Goal: Complete application form

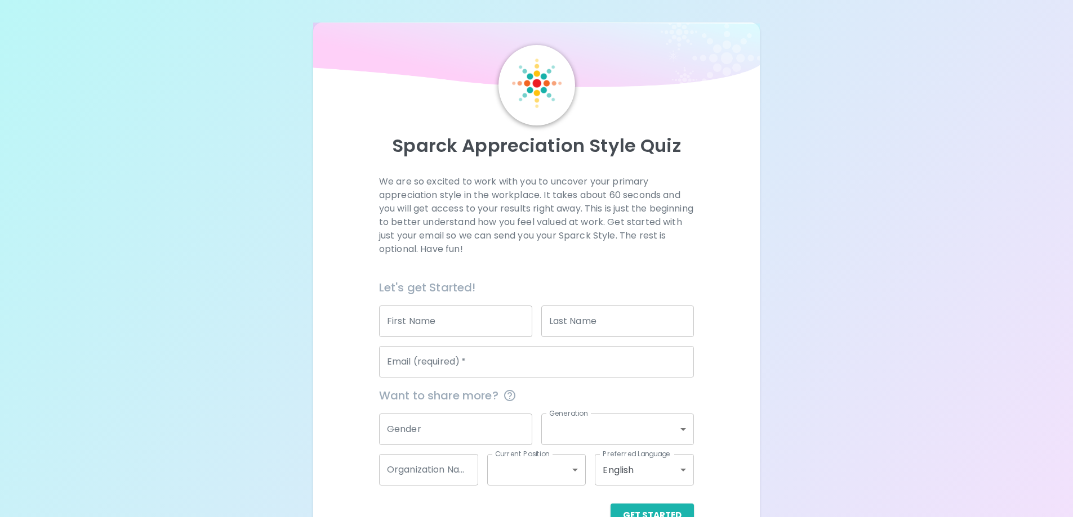
scroll to position [33, 0]
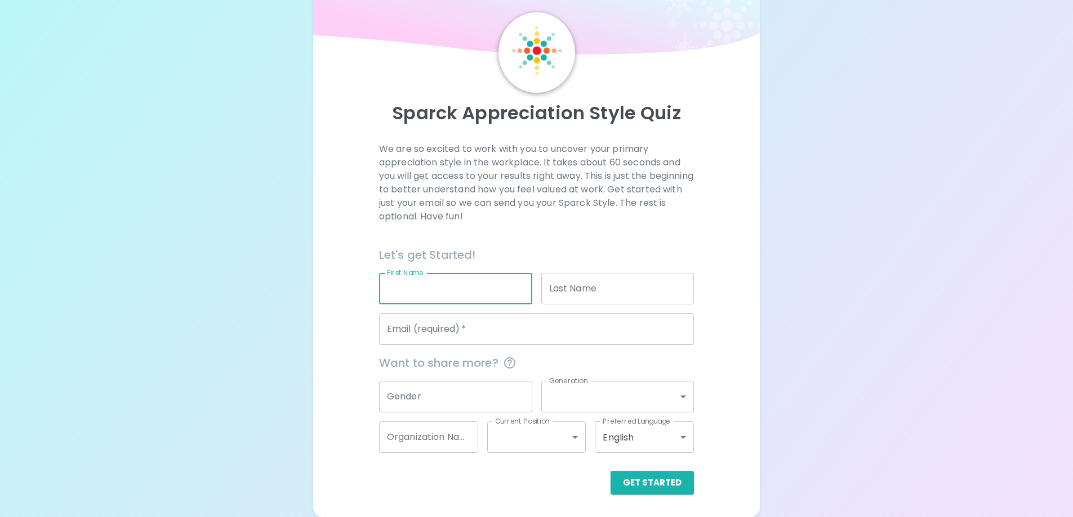
click at [477, 284] on input "First Name" at bounding box center [455, 289] width 153 height 32
type input "[PERSON_NAME]"
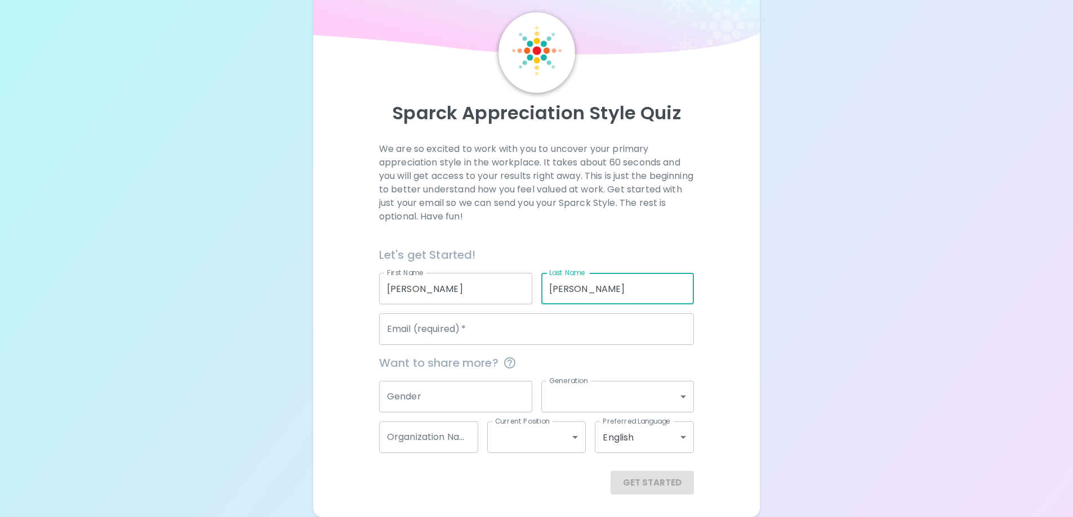
type input "[PERSON_NAME]"
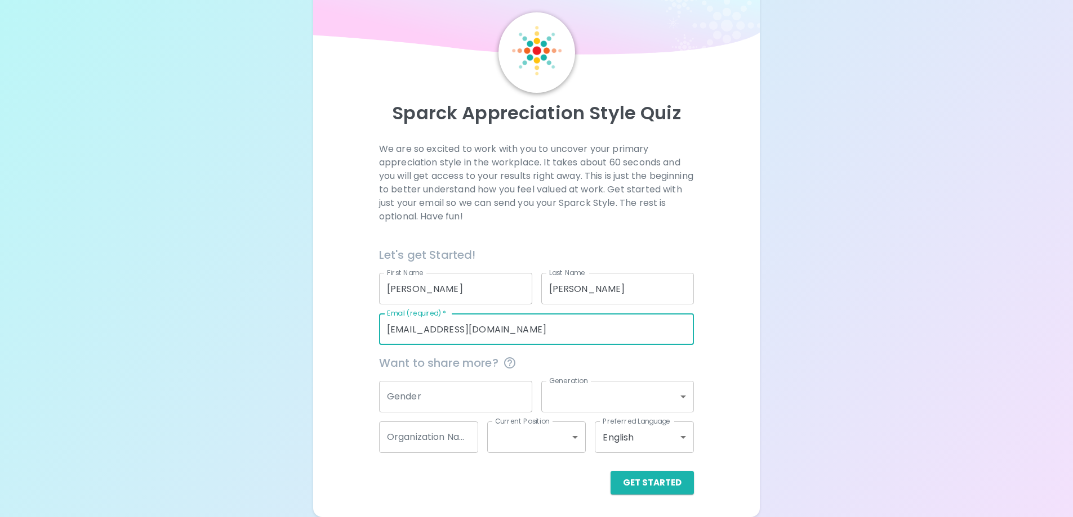
type input "[EMAIL_ADDRESS][DOMAIN_NAME]"
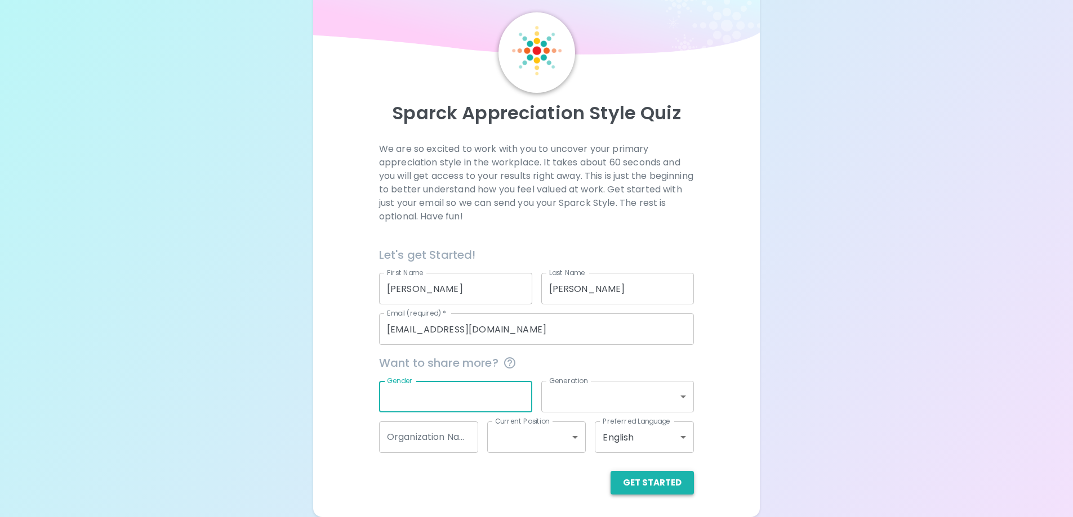
click at [670, 488] on button "Get Started" at bounding box center [651, 483] width 83 height 24
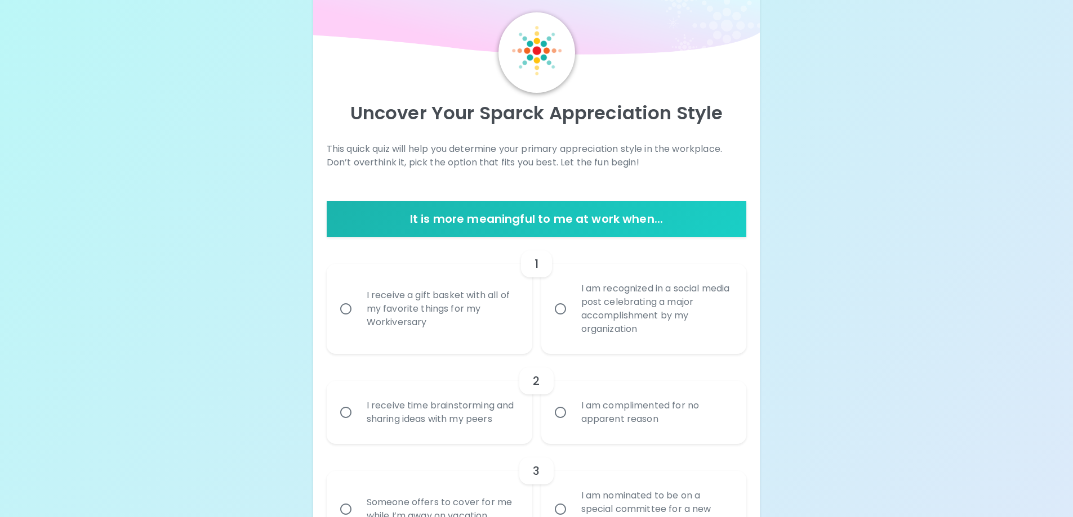
click at [349, 309] on input "I receive a gift basket with all of my favorite things for my Workiversary" at bounding box center [346, 309] width 24 height 24
radio input "true"
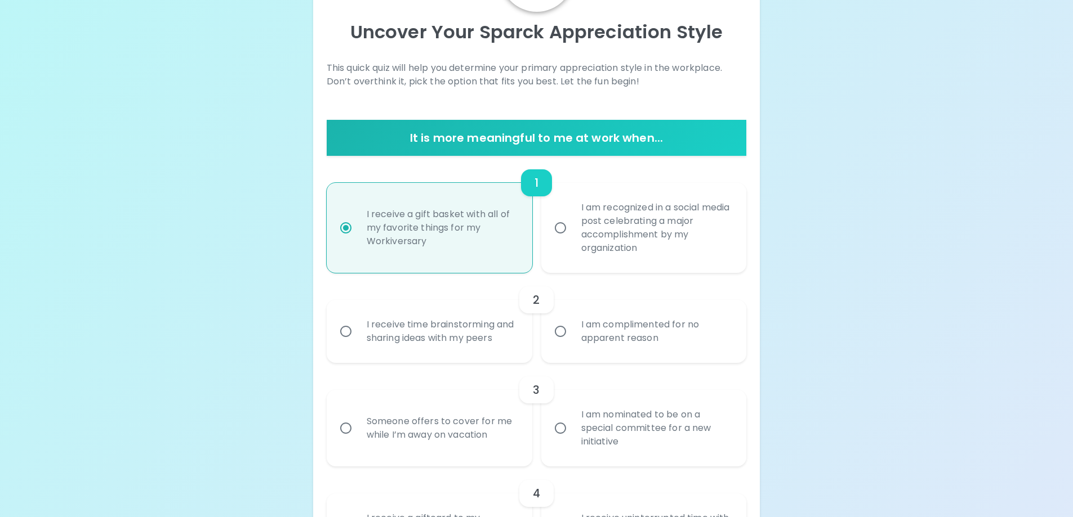
scroll to position [123, 0]
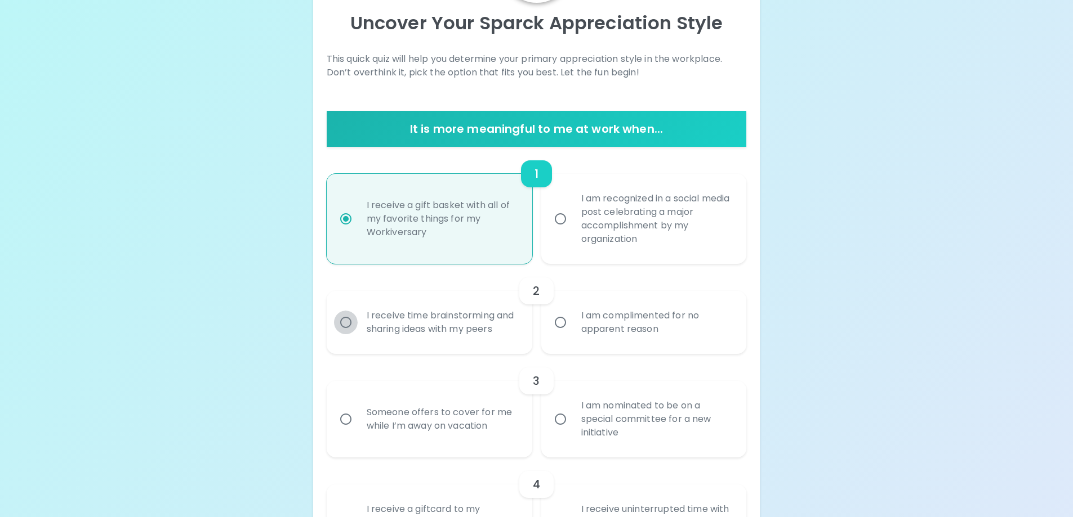
click at [342, 324] on input "I receive time brainstorming and sharing ideas with my peers" at bounding box center [346, 323] width 24 height 24
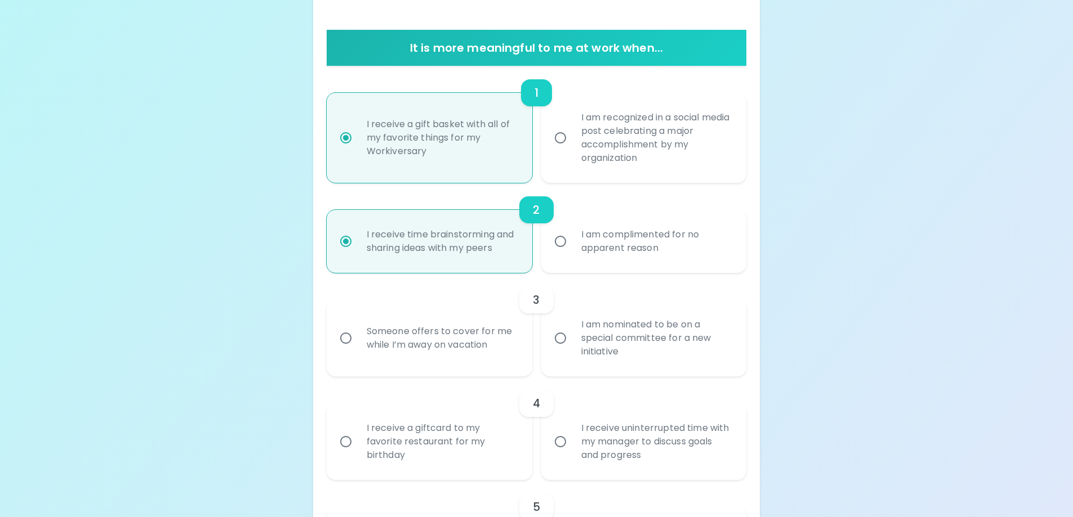
scroll to position [213, 0]
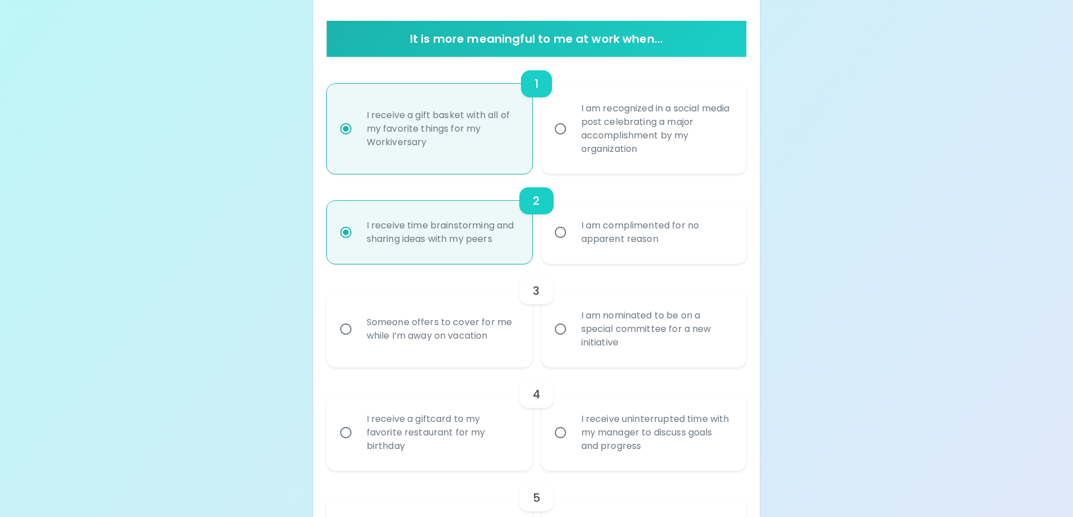
radio input "true"
click at [351, 329] on input "Someone offers to cover for me while I’m away on vacation" at bounding box center [346, 330] width 24 height 24
radio input "false"
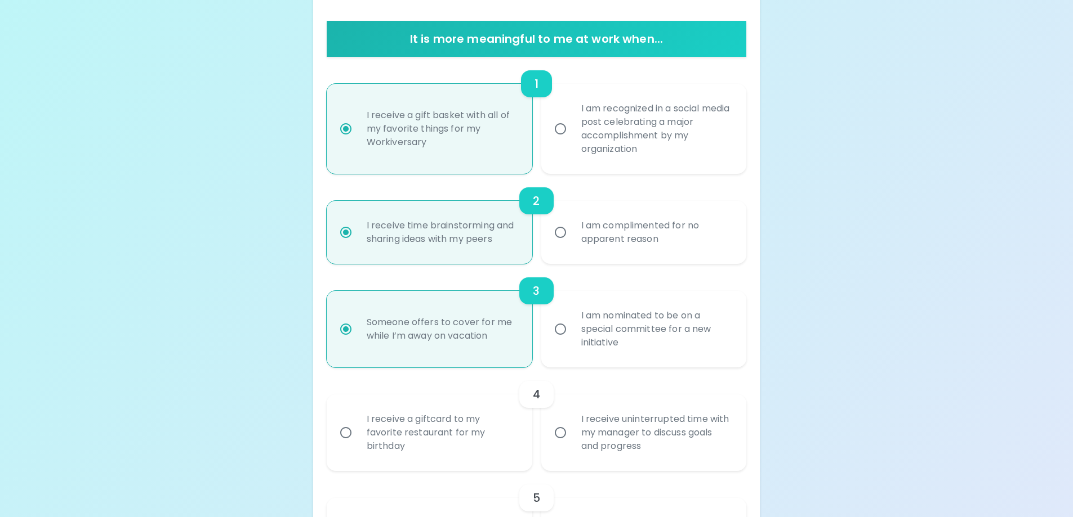
scroll to position [303, 0]
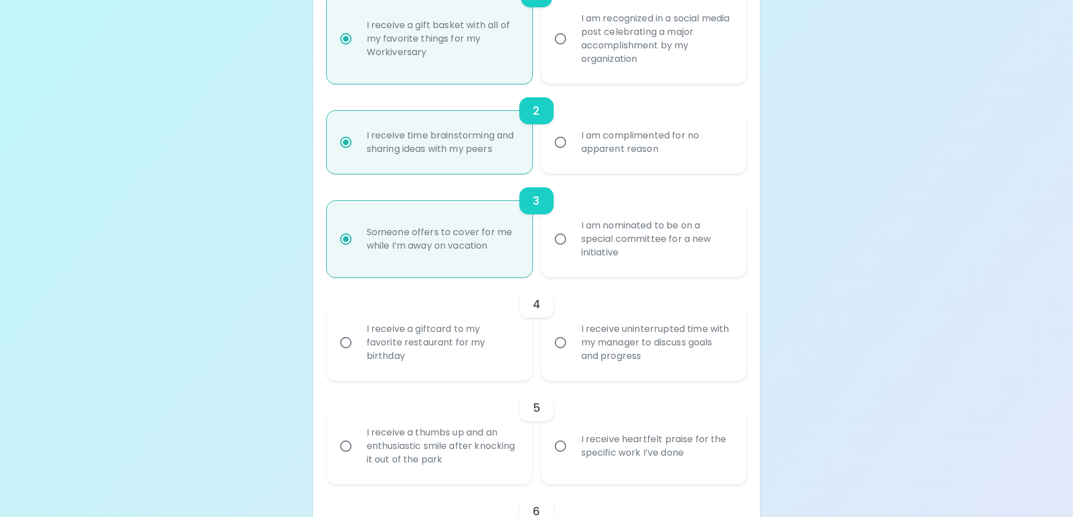
radio input "true"
click at [351, 346] on input "I receive a giftcard to my favorite restaurant for my birthday" at bounding box center [346, 343] width 24 height 24
radio input "false"
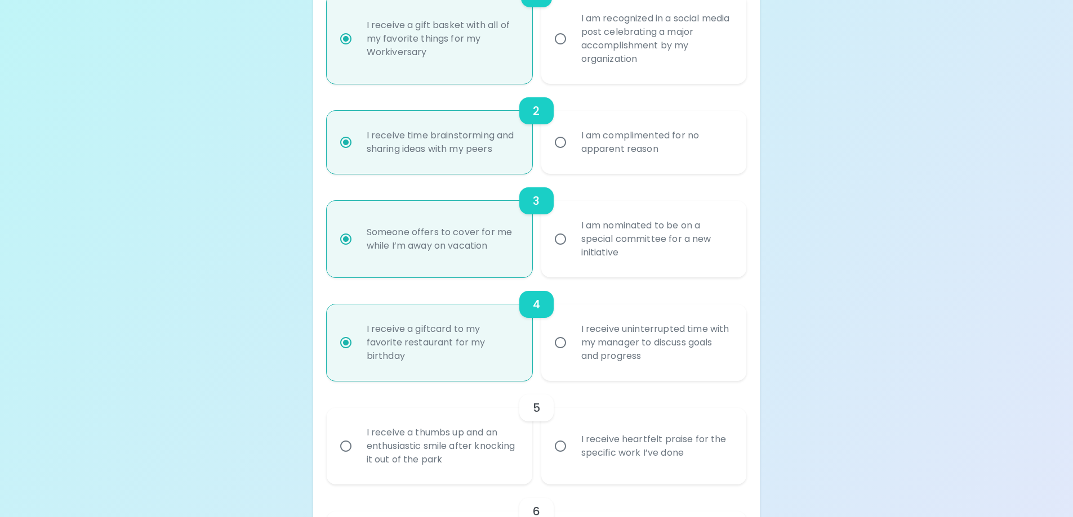
scroll to position [393, 0]
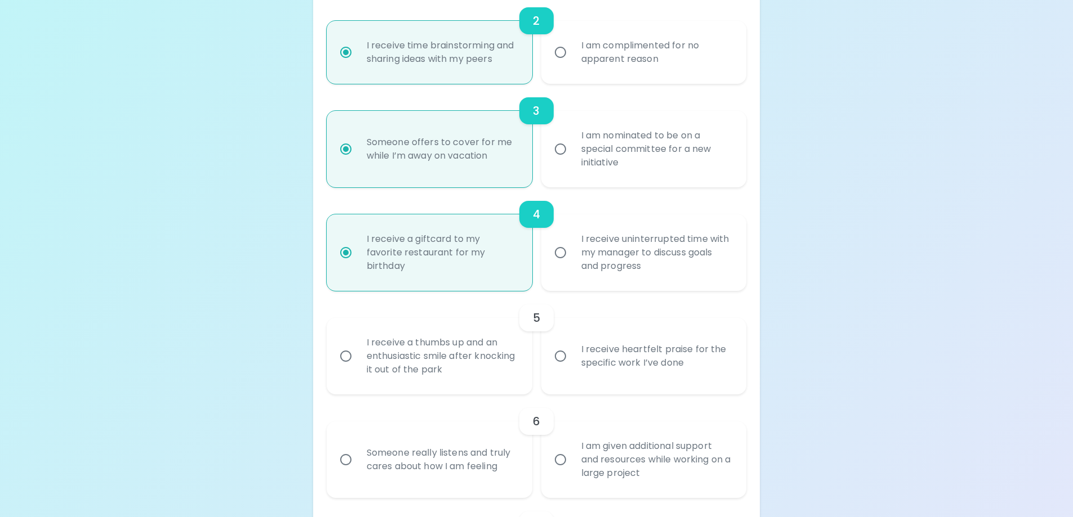
radio input "true"
click at [560, 359] on input "I receive heartfelt praise for the specific work I’ve done" at bounding box center [560, 357] width 24 height 24
radio input "false"
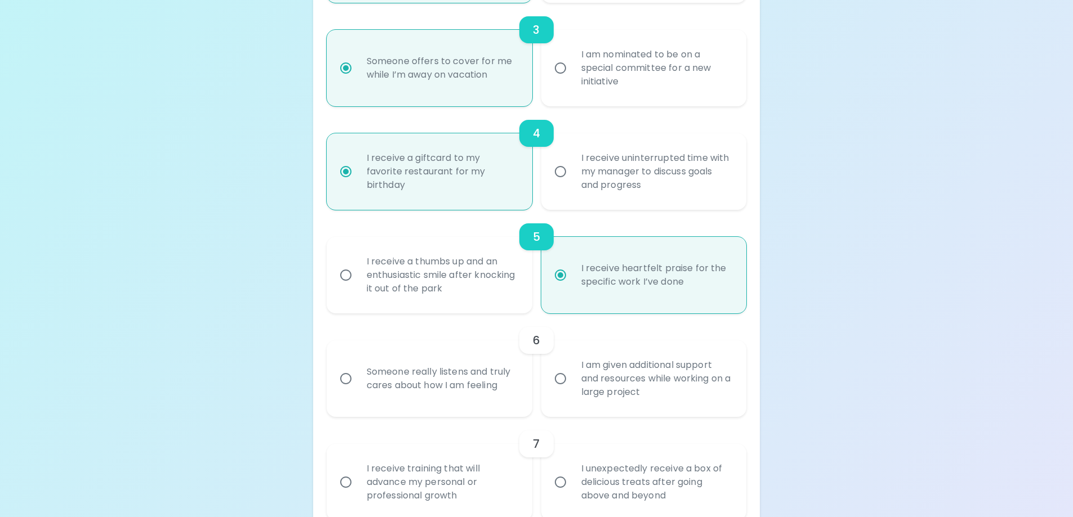
scroll to position [483, 0]
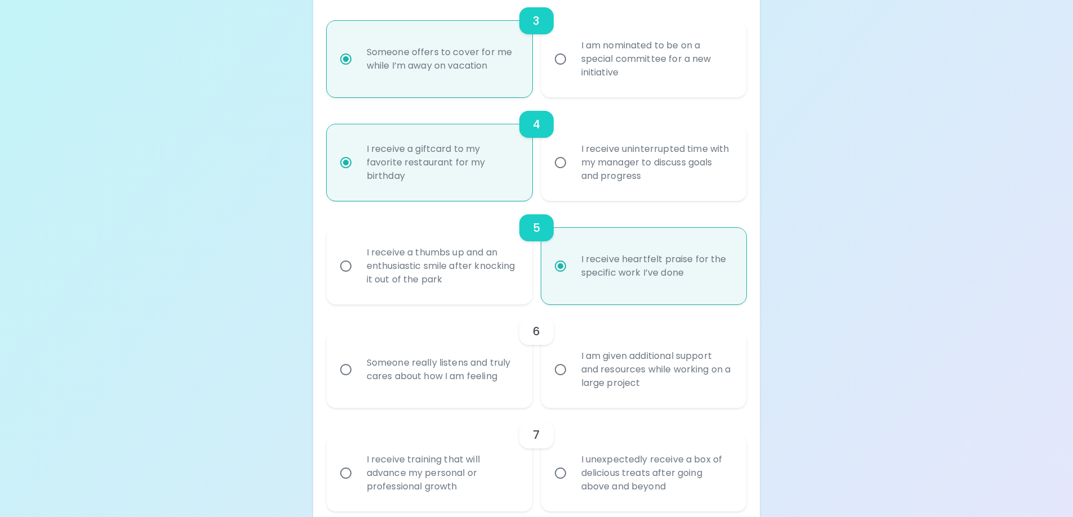
radio input "true"
click at [353, 369] on input "Someone really listens and truly cares about how I am feeling" at bounding box center [346, 370] width 24 height 24
radio input "false"
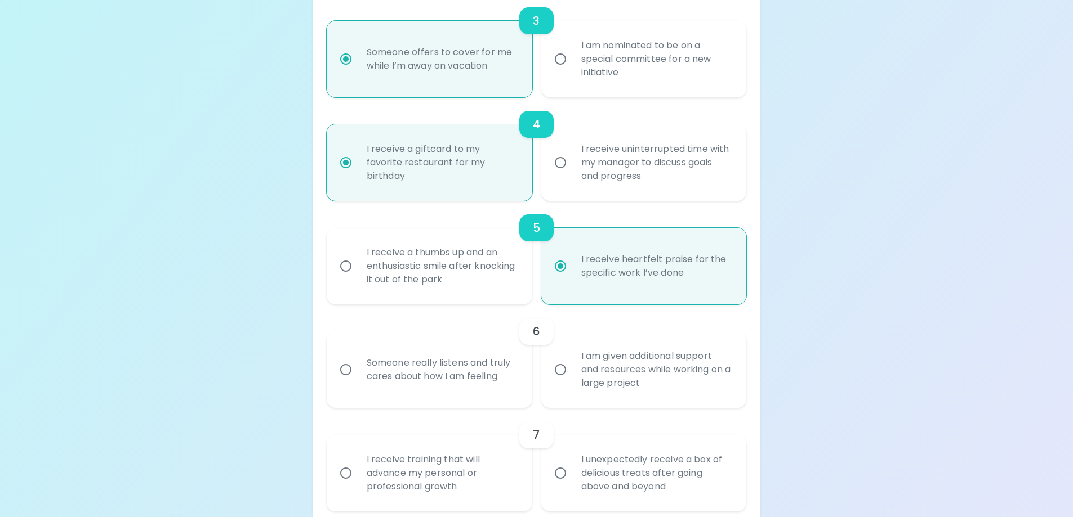
radio input "false"
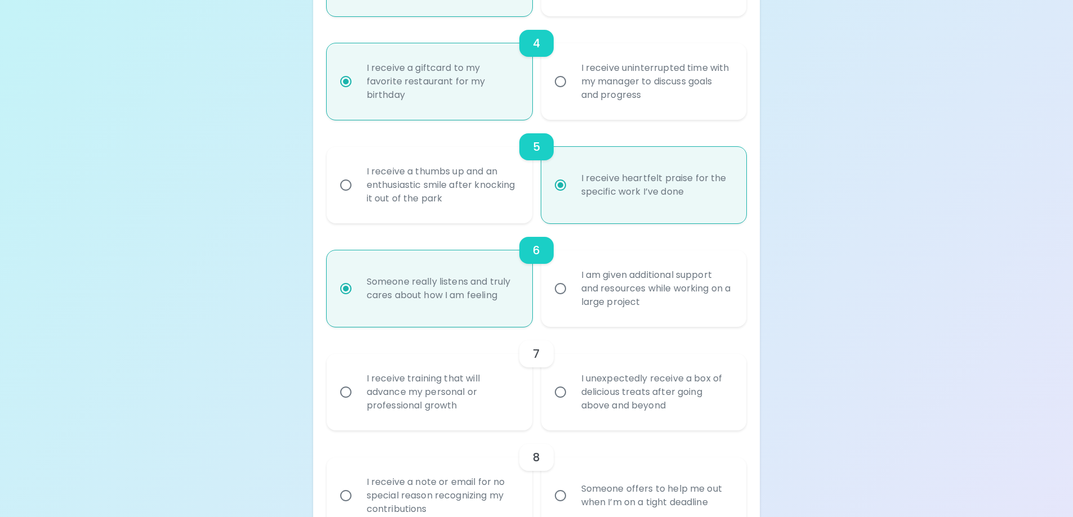
scroll to position [573, 0]
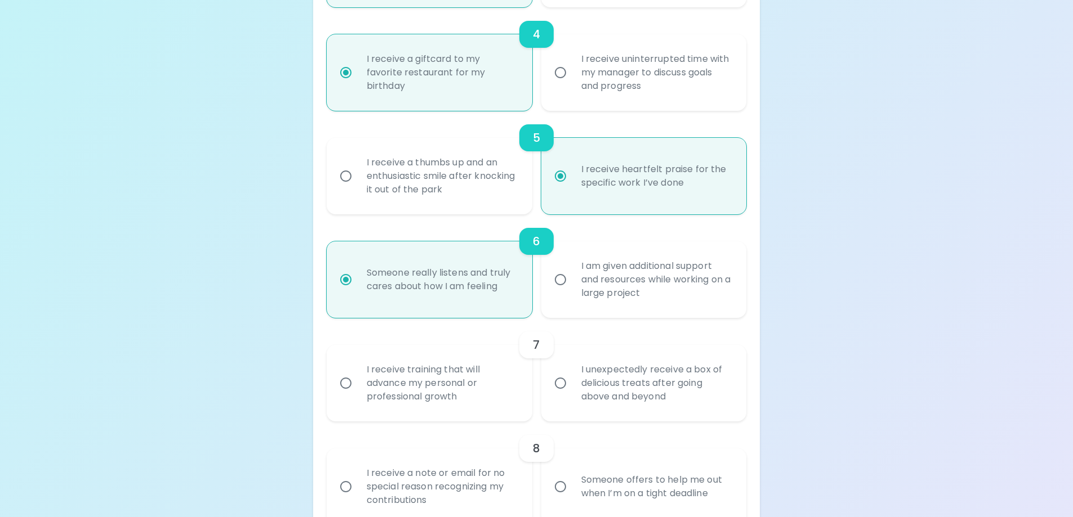
radio input "true"
click at [392, 387] on div "I receive training that will advance my personal or professional growth" at bounding box center [442, 384] width 168 height 68
click at [358, 387] on input "I receive training that will advance my personal or professional growth" at bounding box center [346, 384] width 24 height 24
radio input "false"
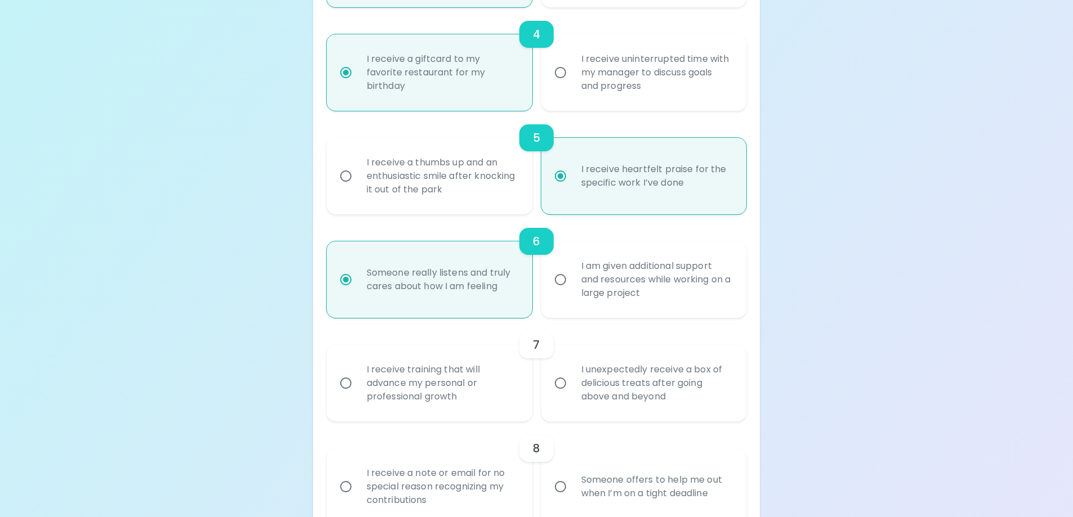
radio input "false"
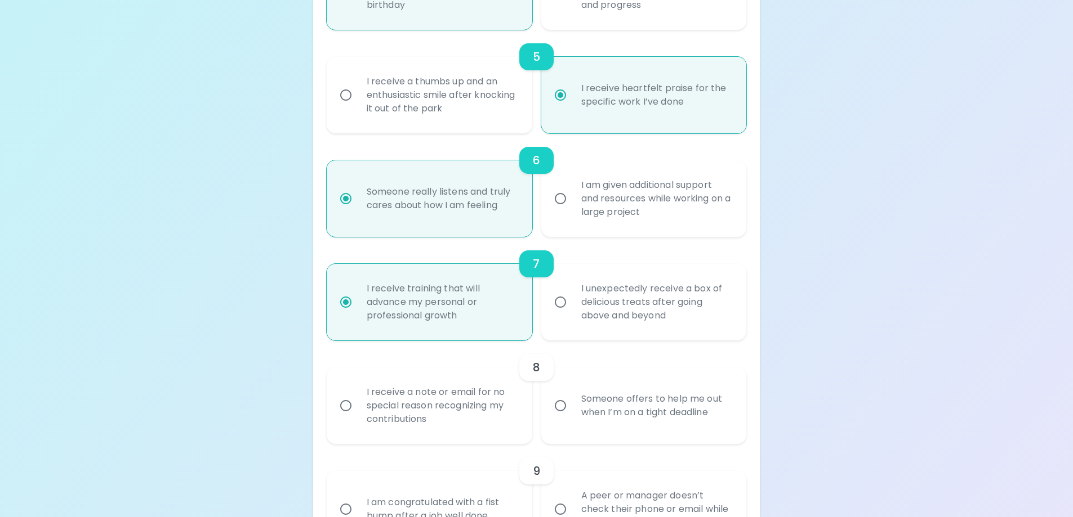
scroll to position [663, 0]
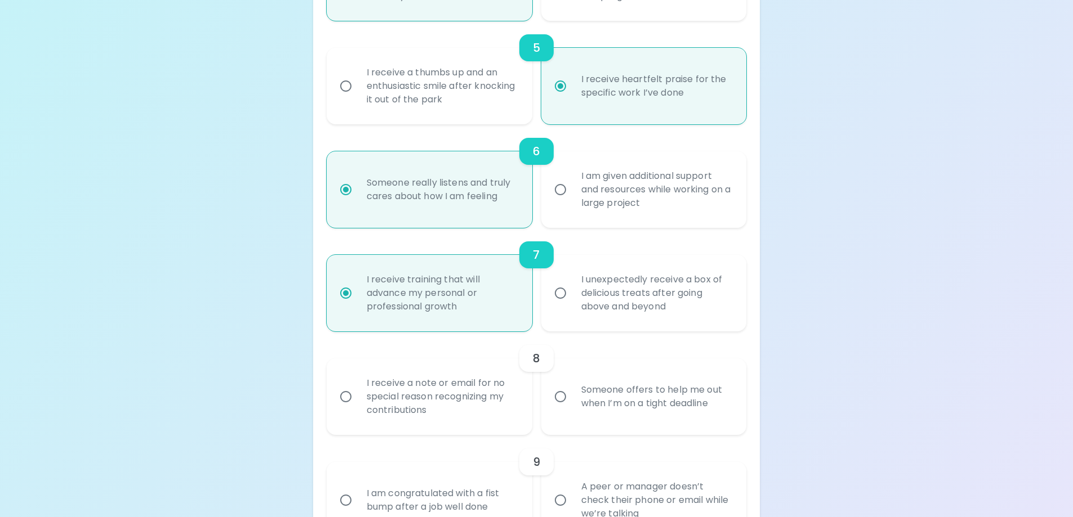
radio input "true"
click at [348, 399] on input "I receive a note or email for no special reason recognizing my contributions" at bounding box center [346, 397] width 24 height 24
radio input "false"
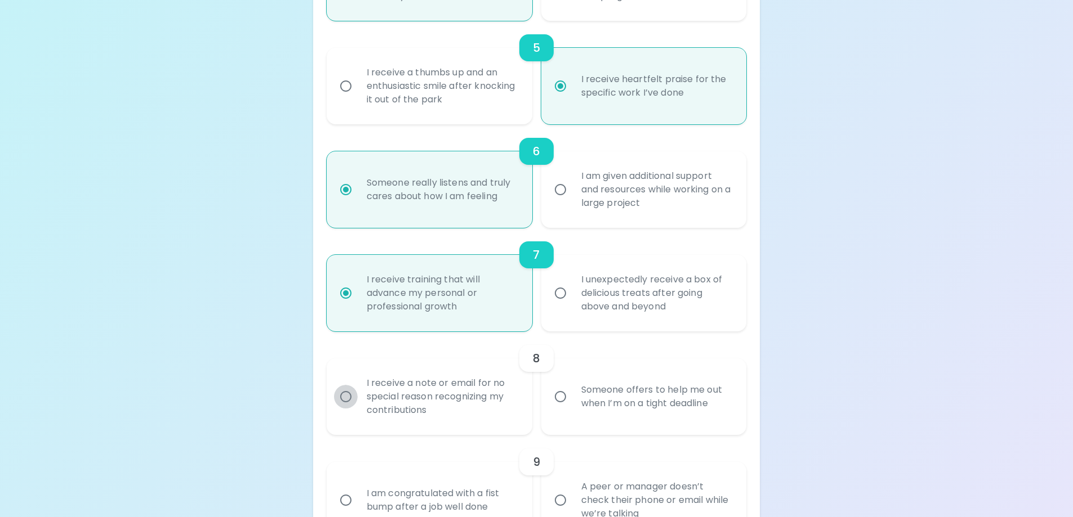
radio input "false"
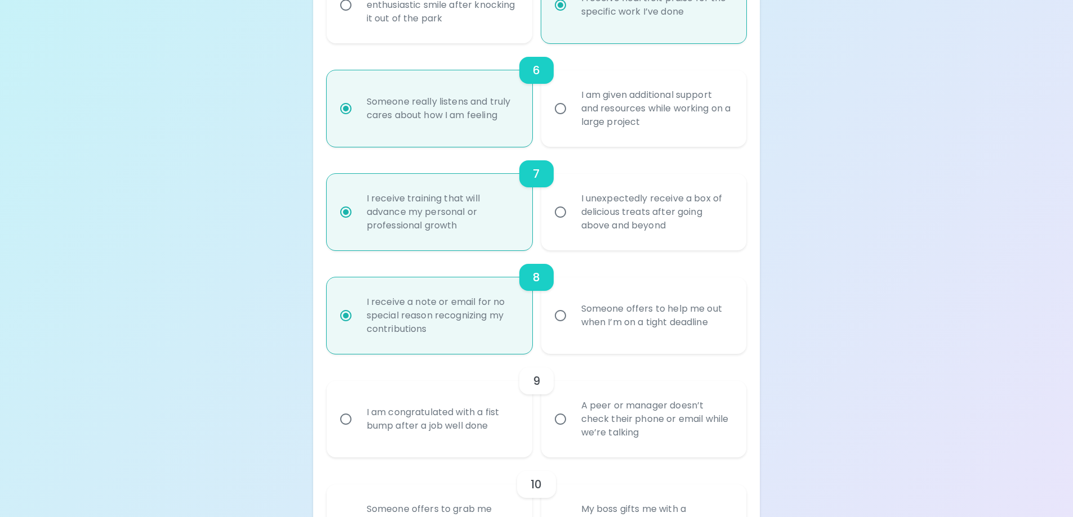
scroll to position [753, 0]
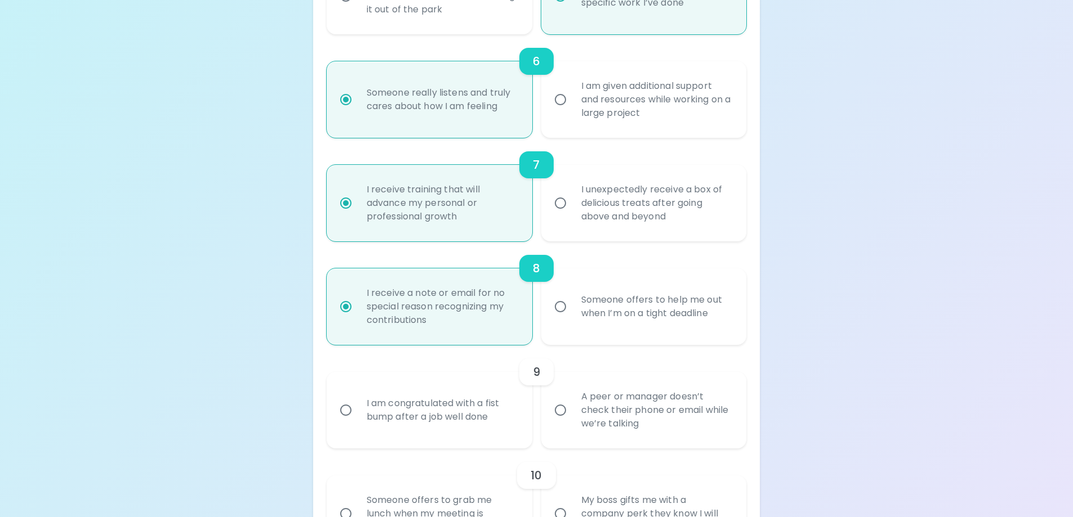
radio input "true"
click at [562, 410] on input "A peer or manager doesn’t check their phone or email while we’re talking" at bounding box center [560, 411] width 24 height 24
radio input "false"
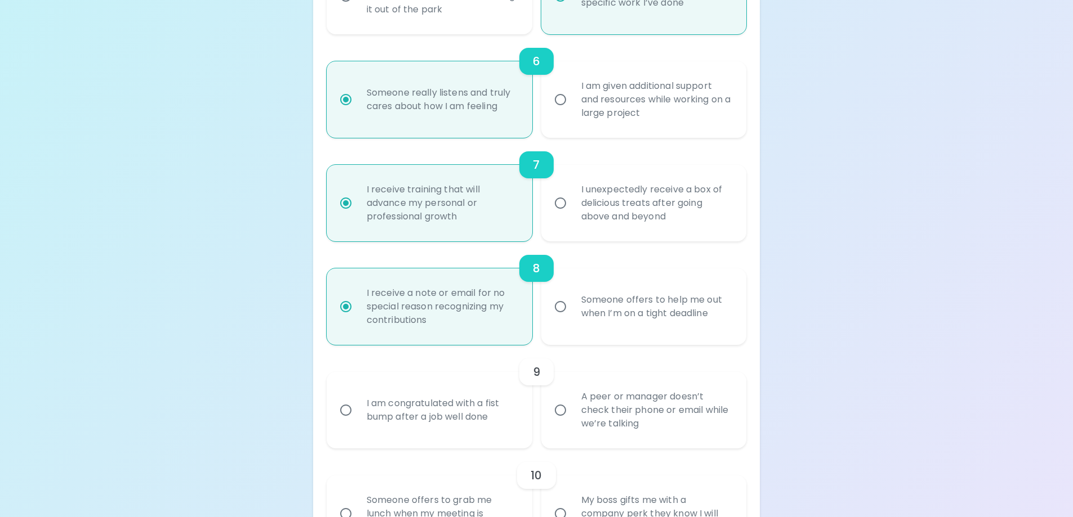
radio input "false"
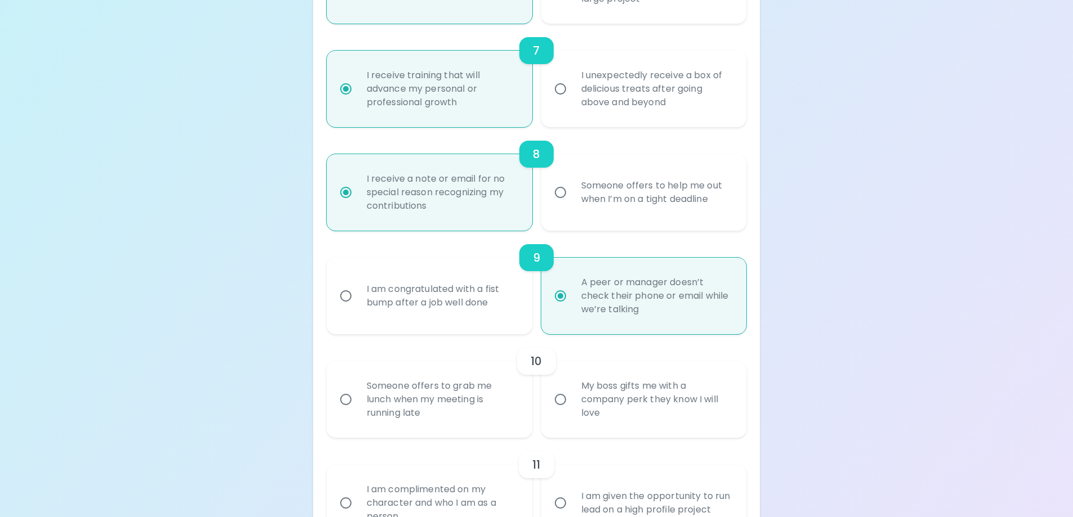
scroll to position [881, 0]
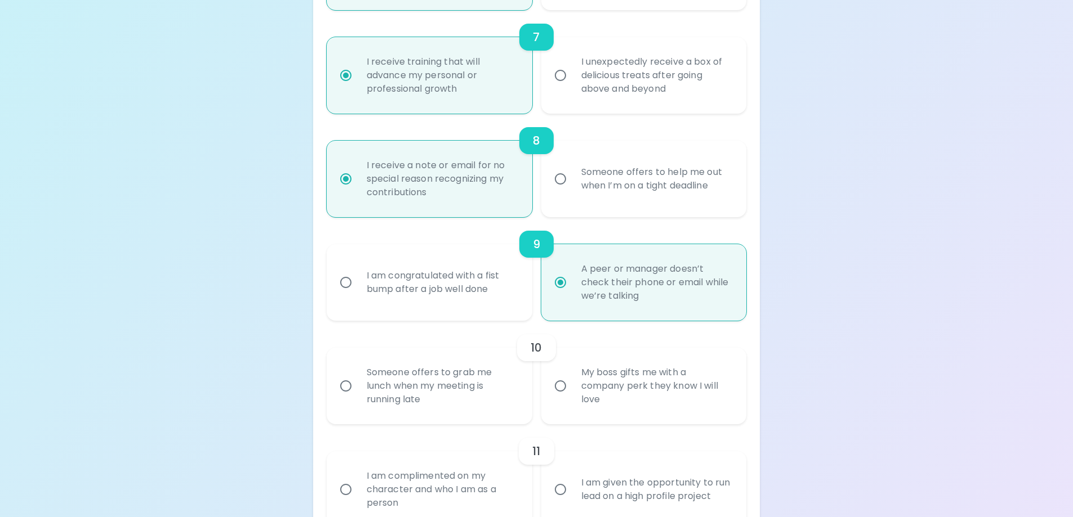
radio input "true"
click at [354, 388] on input "Someone offers to grab me lunch when my meeting is running late" at bounding box center [346, 386] width 24 height 24
radio input "false"
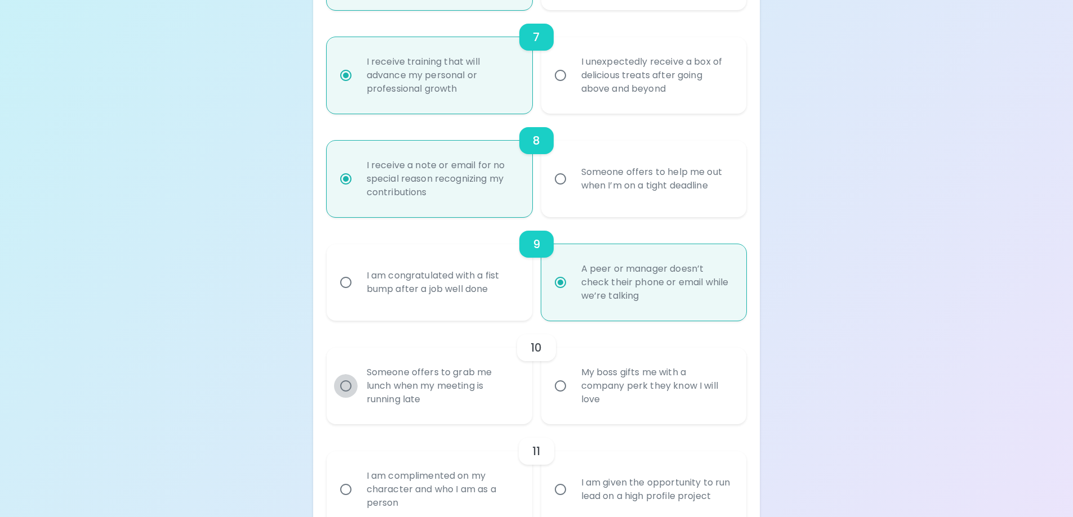
radio input "false"
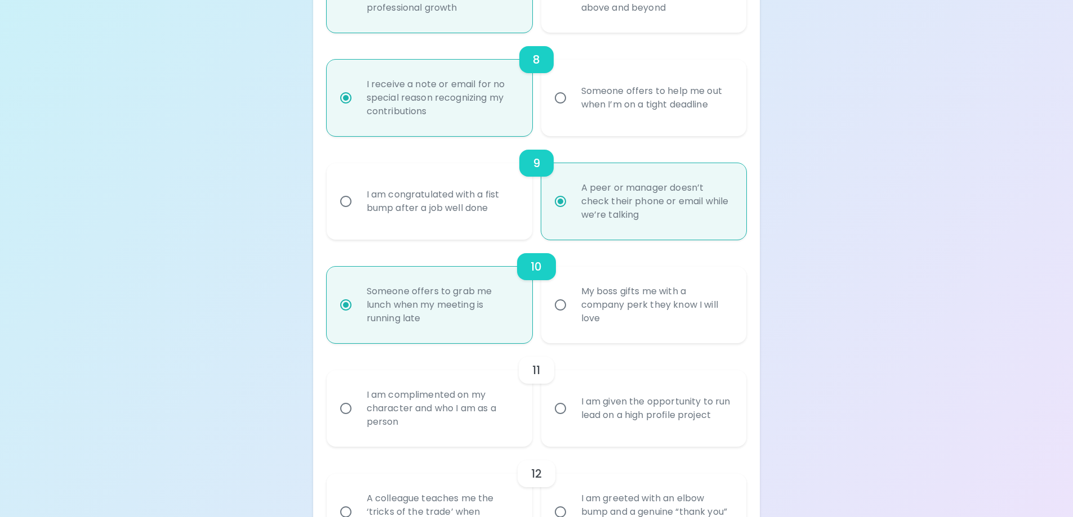
scroll to position [971, 0]
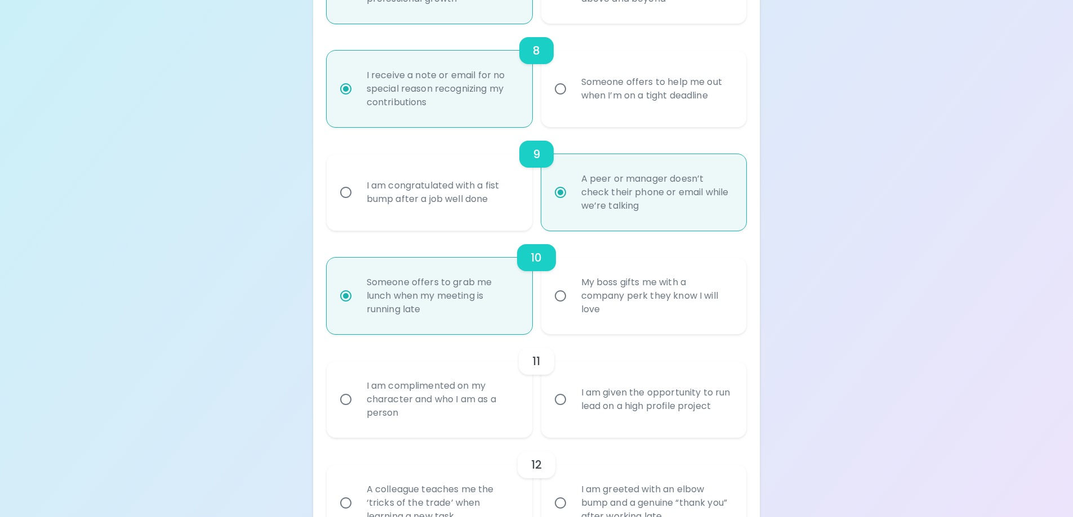
radio input "true"
click at [350, 399] on input "I am complimented on my character and who I am as a person" at bounding box center [346, 400] width 24 height 24
radio input "false"
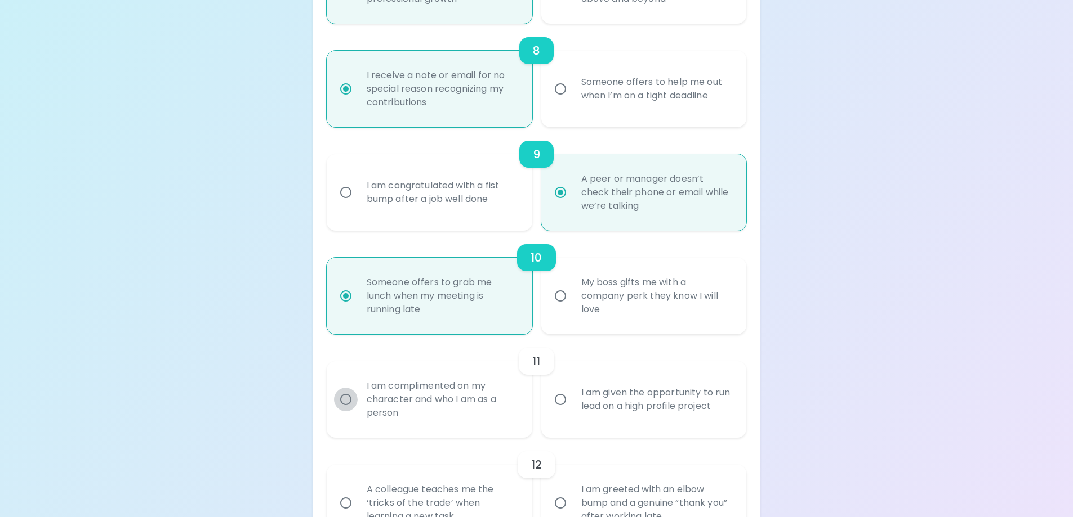
radio input "false"
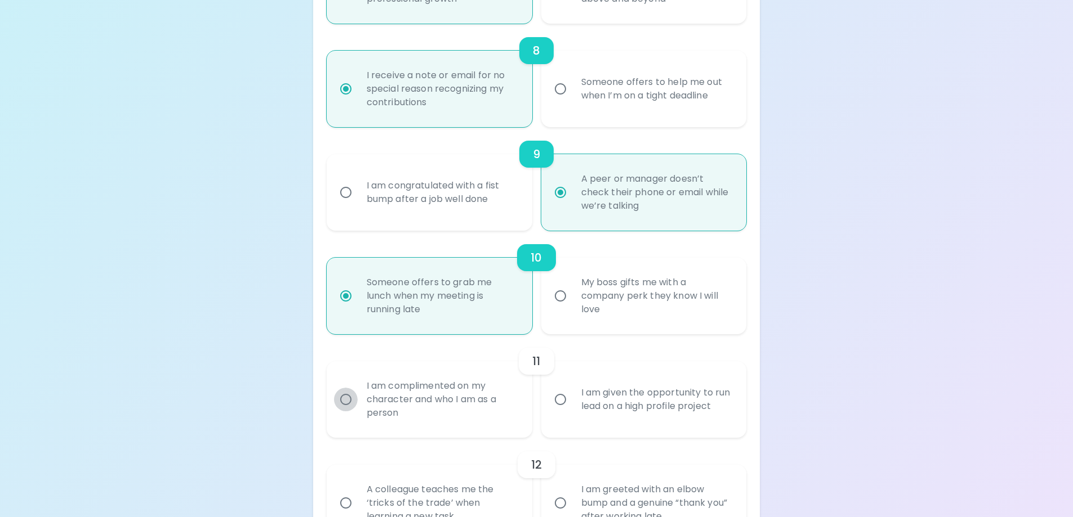
radio input "false"
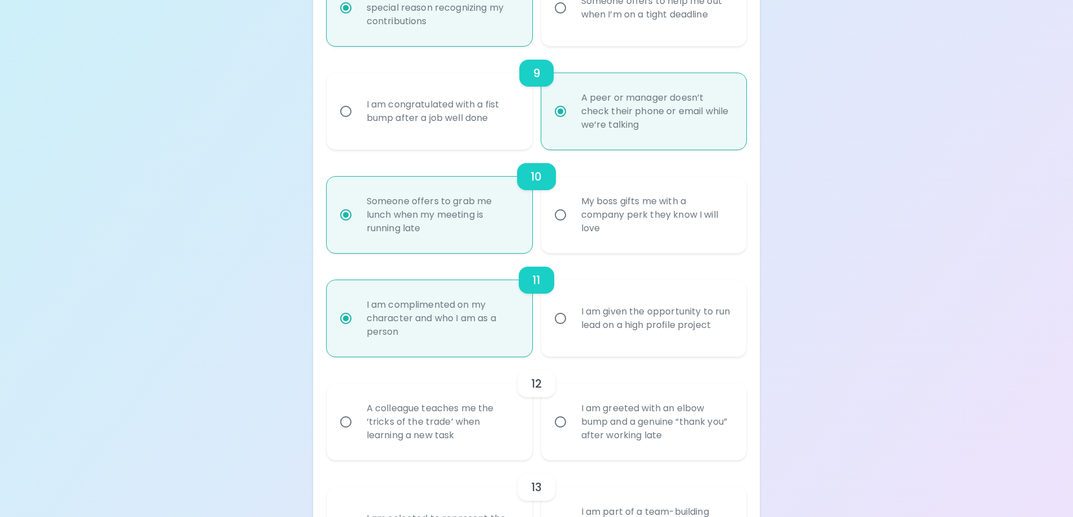
scroll to position [1061, 0]
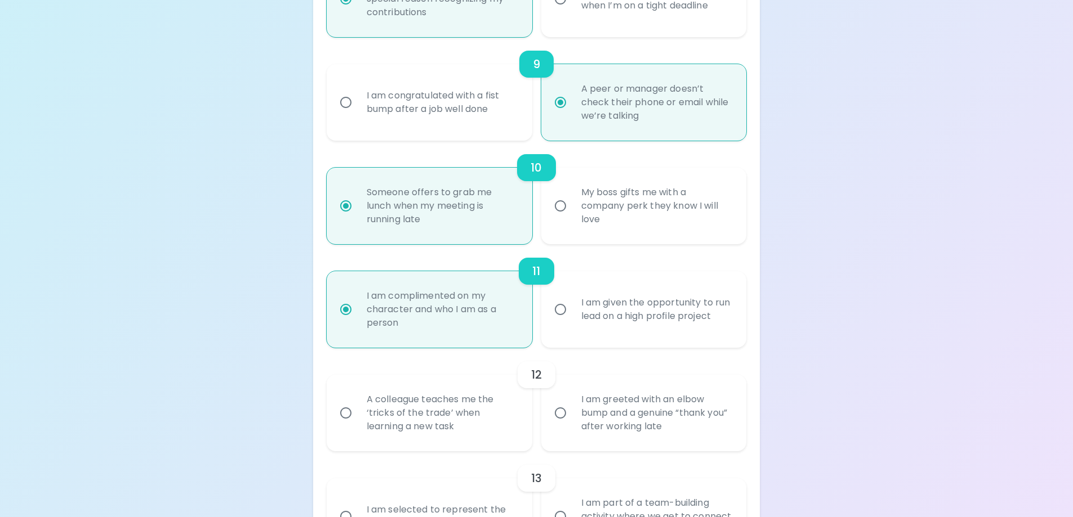
radio input "true"
click at [349, 413] on input "A colleague teaches me the ‘tricks of the trade’ when learning a new task" at bounding box center [346, 413] width 24 height 24
radio input "false"
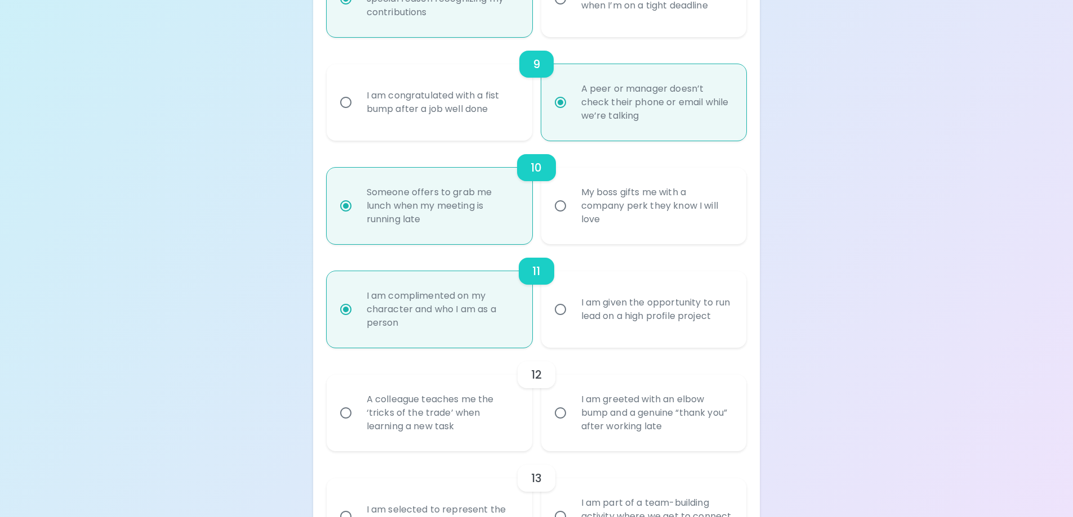
radio input "false"
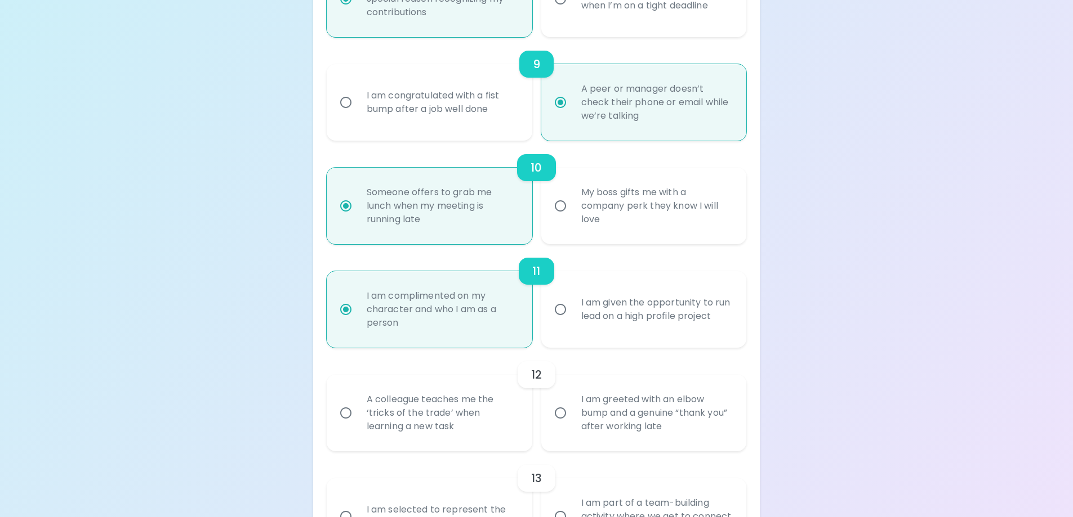
radio input "false"
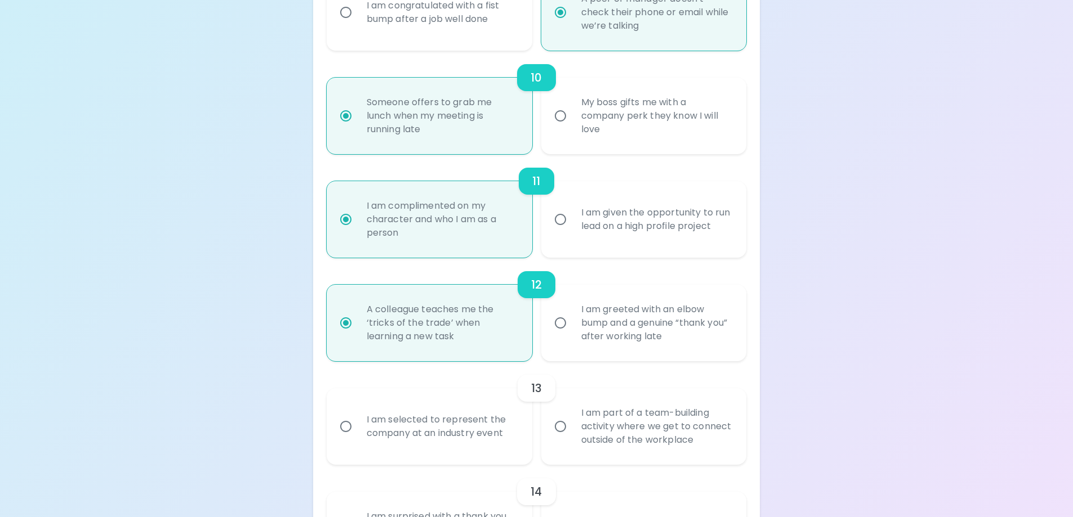
scroll to position [1189, 0]
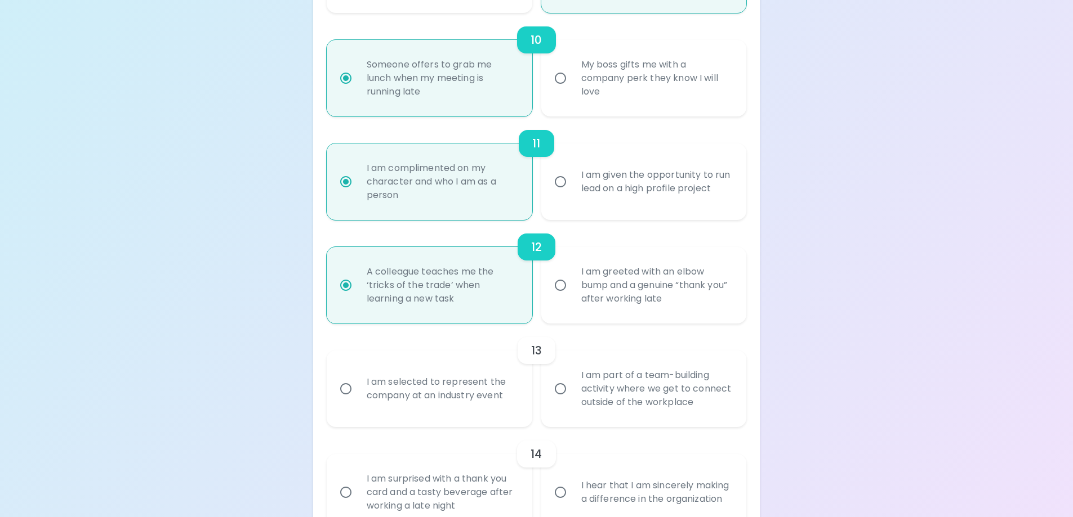
radio input "true"
click at [563, 389] on input "I am part of a team-building activity where we get to connect outside of the wo…" at bounding box center [560, 389] width 24 height 24
radio input "false"
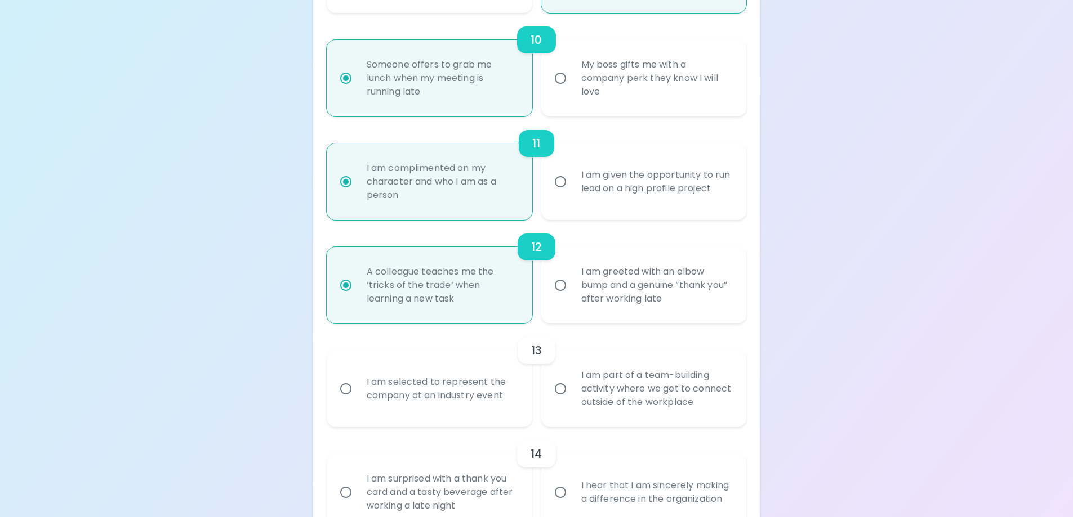
radio input "false"
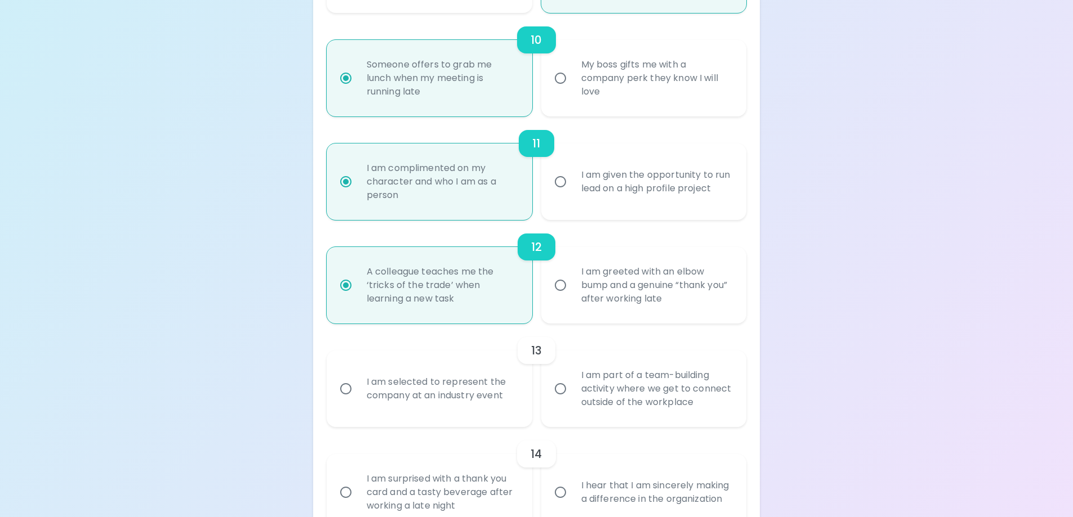
radio input "false"
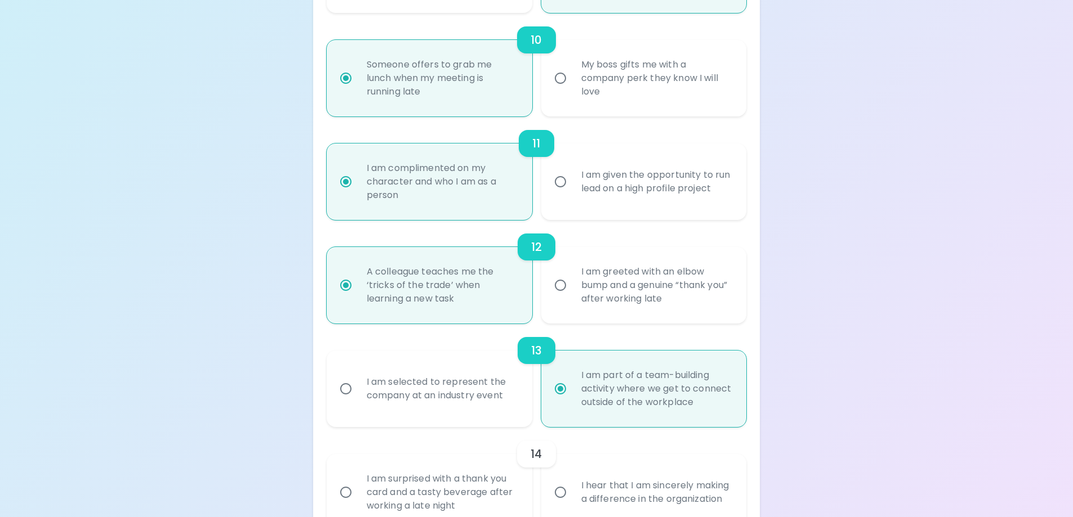
scroll to position [1279, 0]
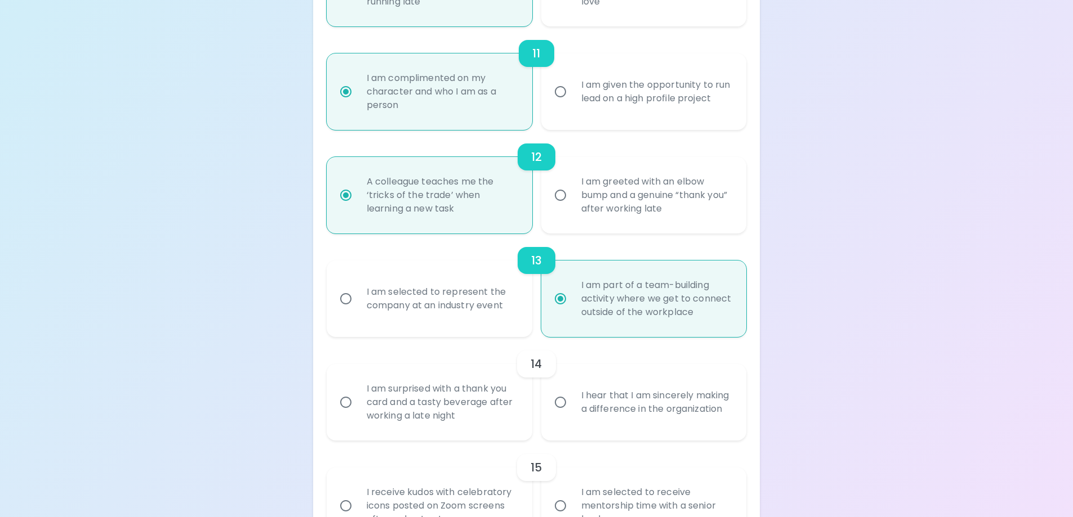
radio input "true"
click at [560, 406] on input "I hear that I am sincerely making a difference in the organization" at bounding box center [560, 403] width 24 height 24
radio input "false"
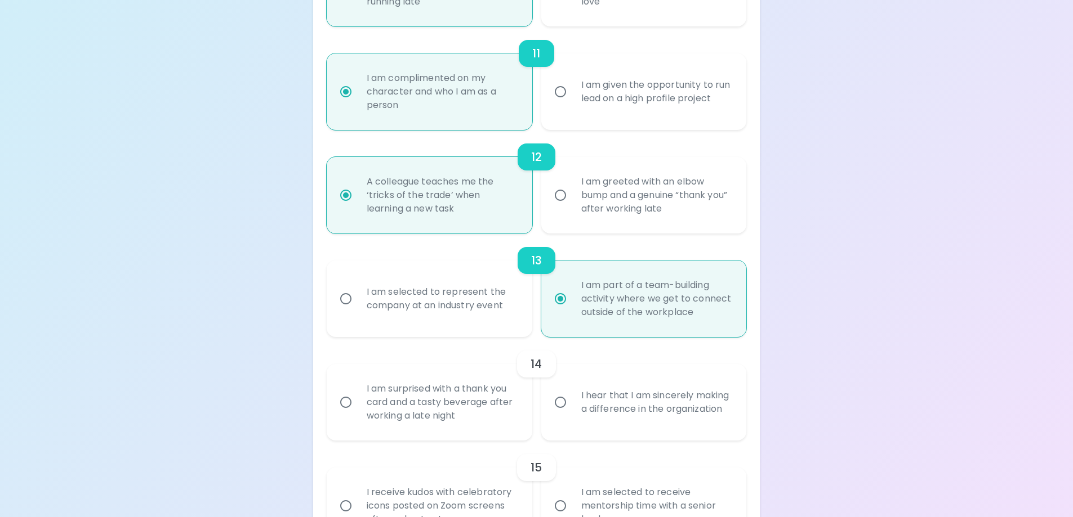
radio input "false"
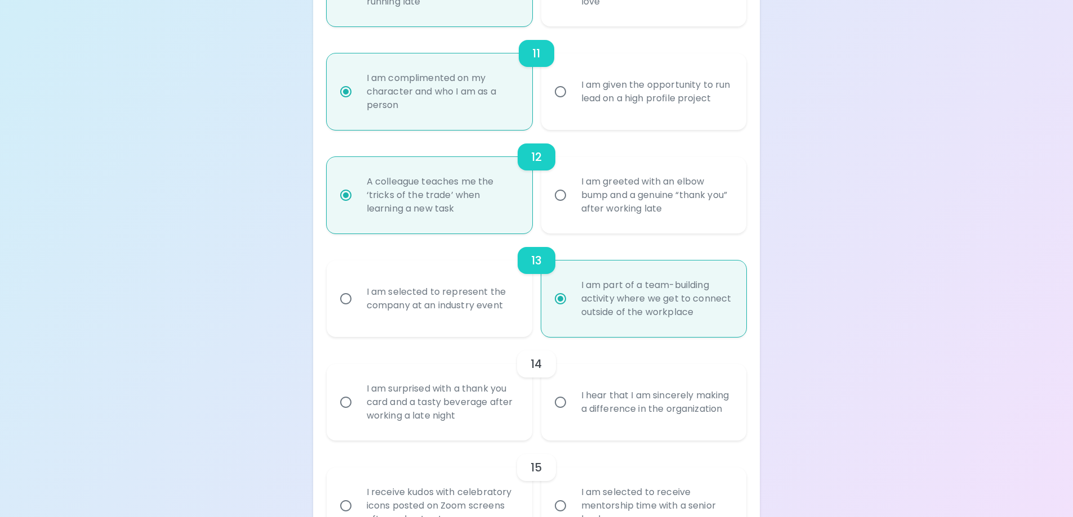
radio input "false"
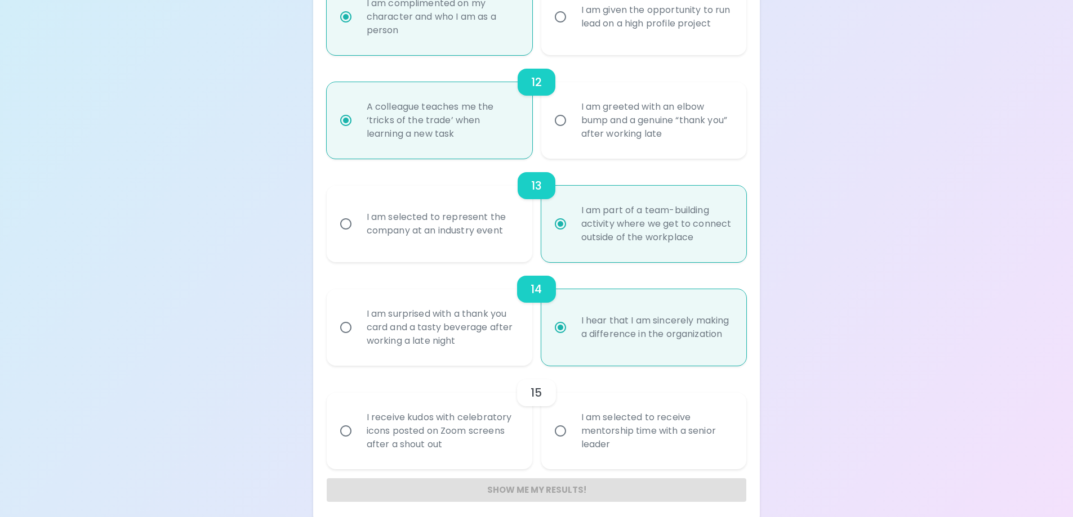
scroll to position [1362, 0]
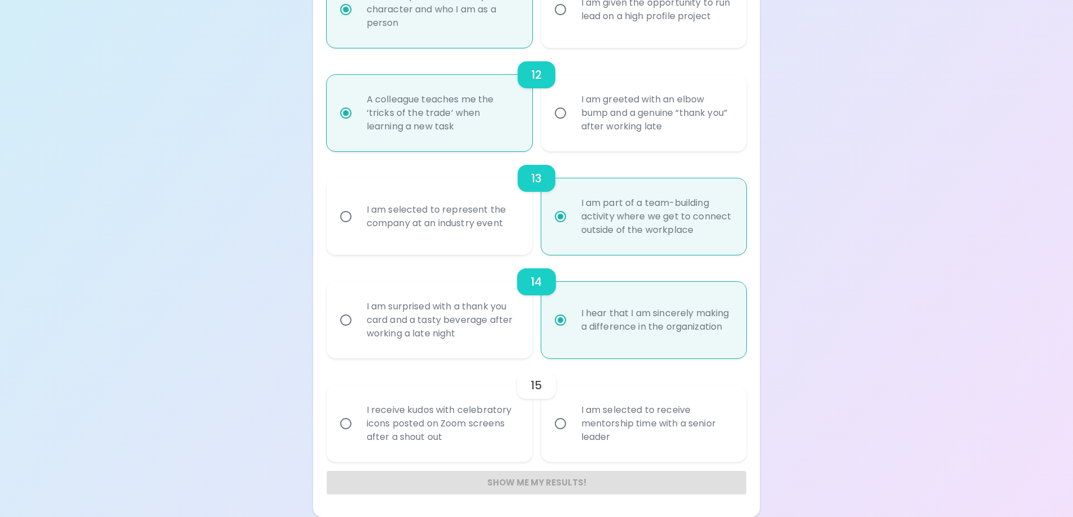
radio input "true"
click at [557, 423] on input "I am selected to receive mentorship time with a senior leader" at bounding box center [560, 424] width 24 height 24
radio input "false"
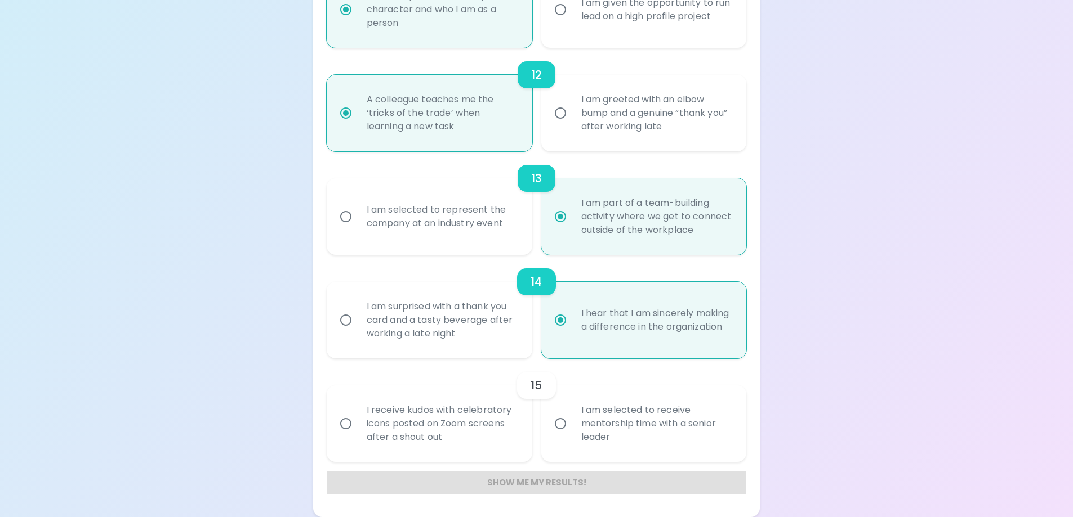
radio input "false"
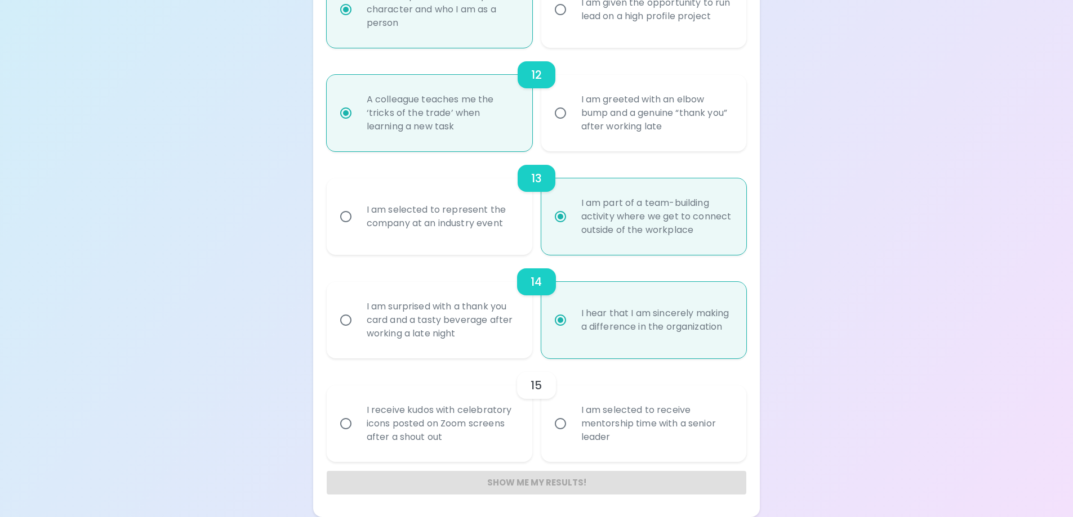
radio input "false"
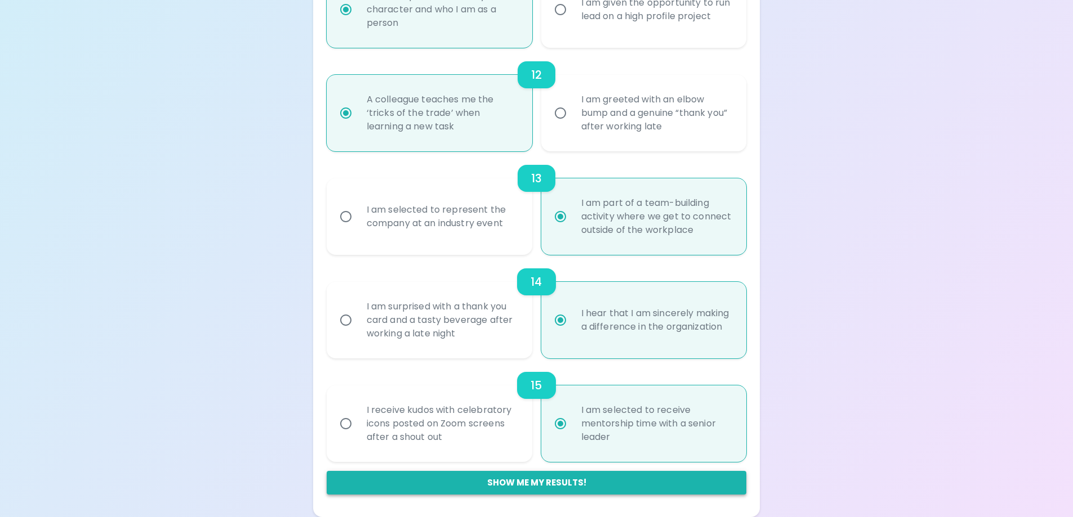
radio input "true"
click at [566, 482] on button "Show me my results!" at bounding box center [537, 483] width 420 height 24
radio input "false"
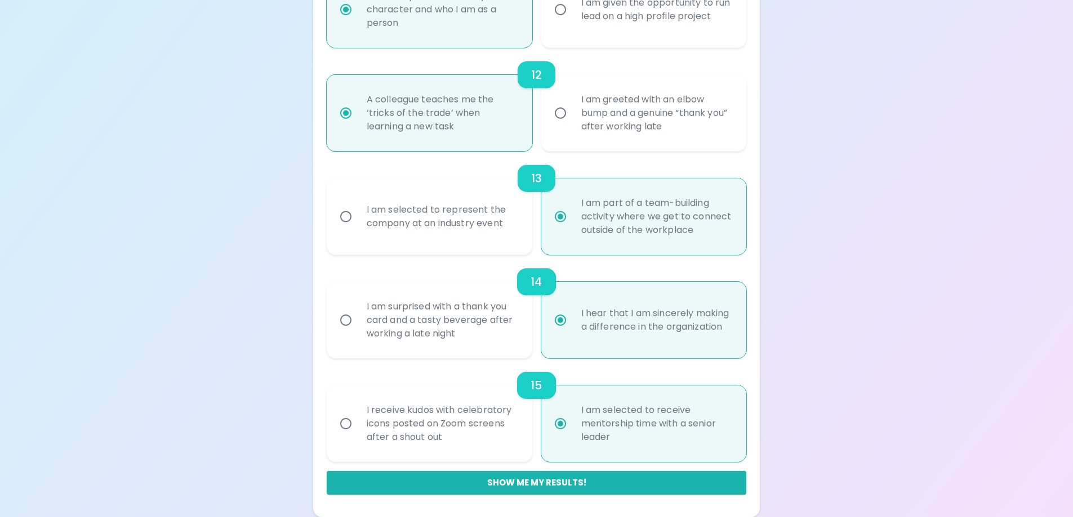
radio input "false"
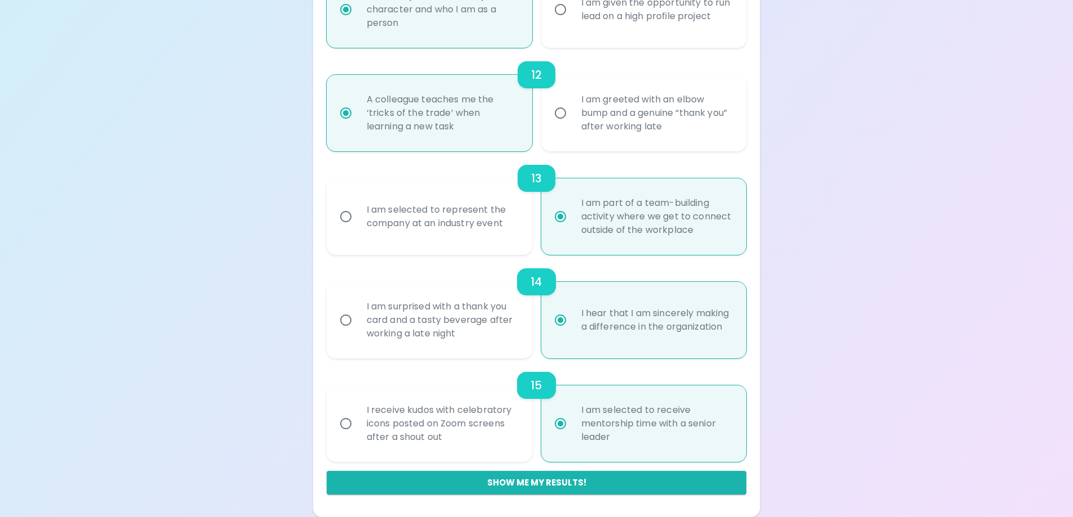
radio input "false"
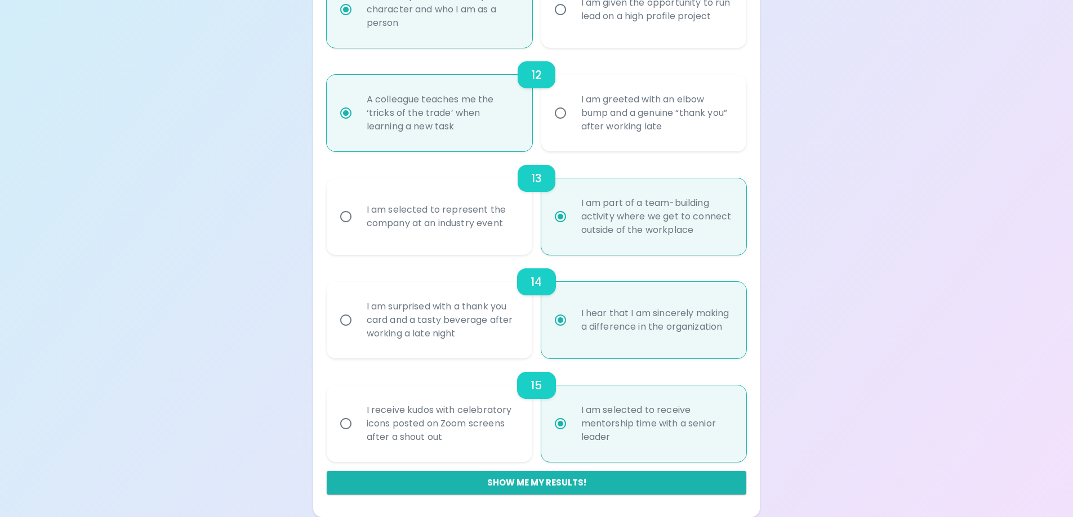
radio input "false"
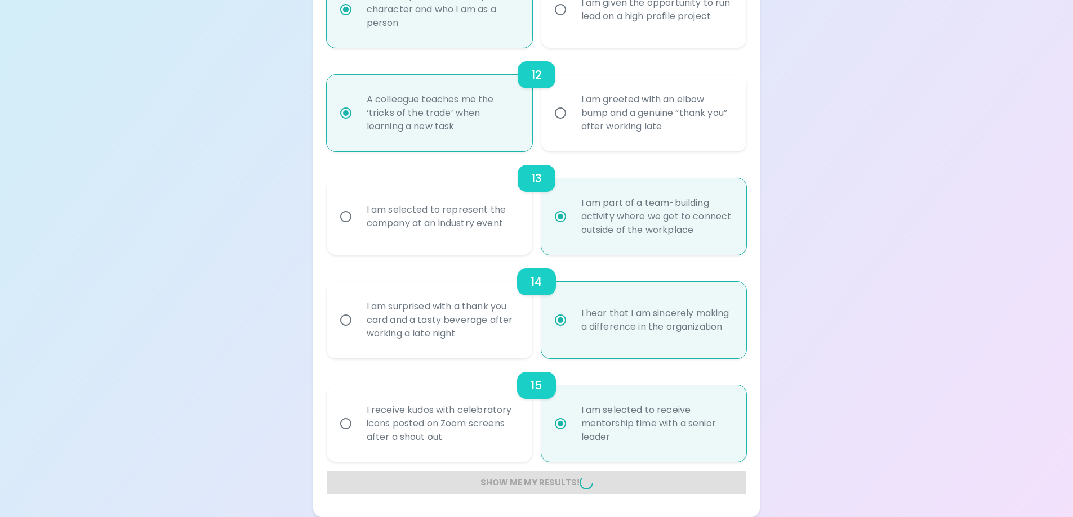
radio input "false"
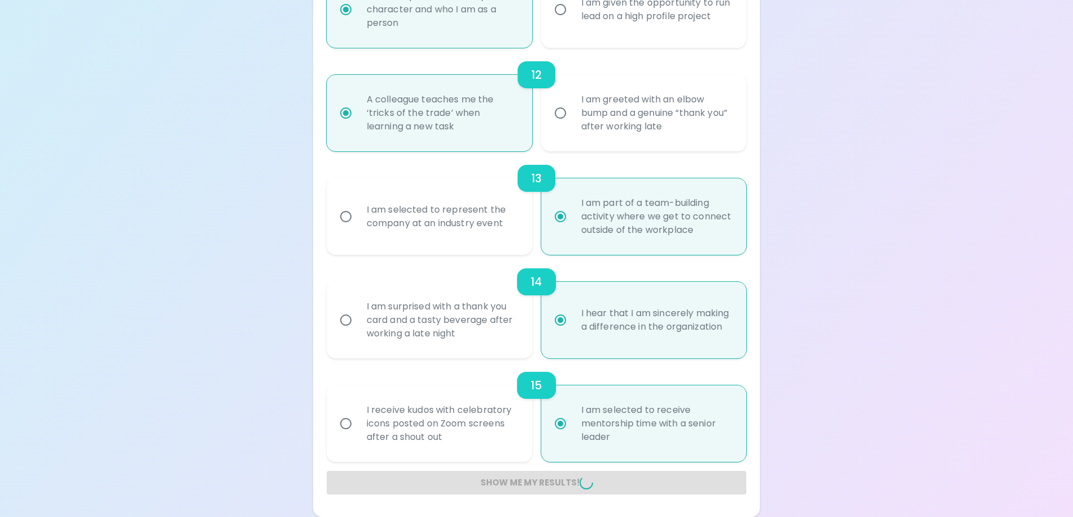
radio input "false"
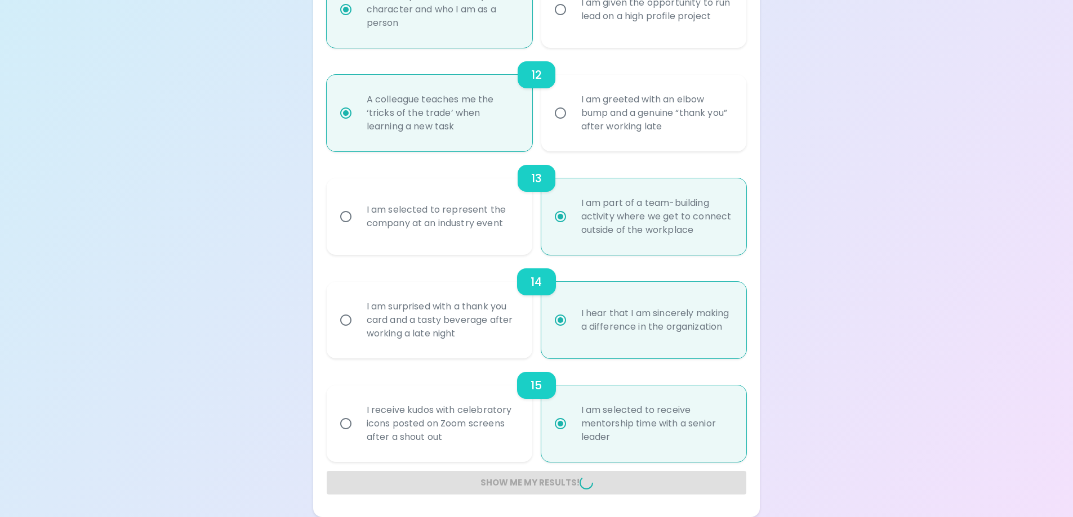
radio input "false"
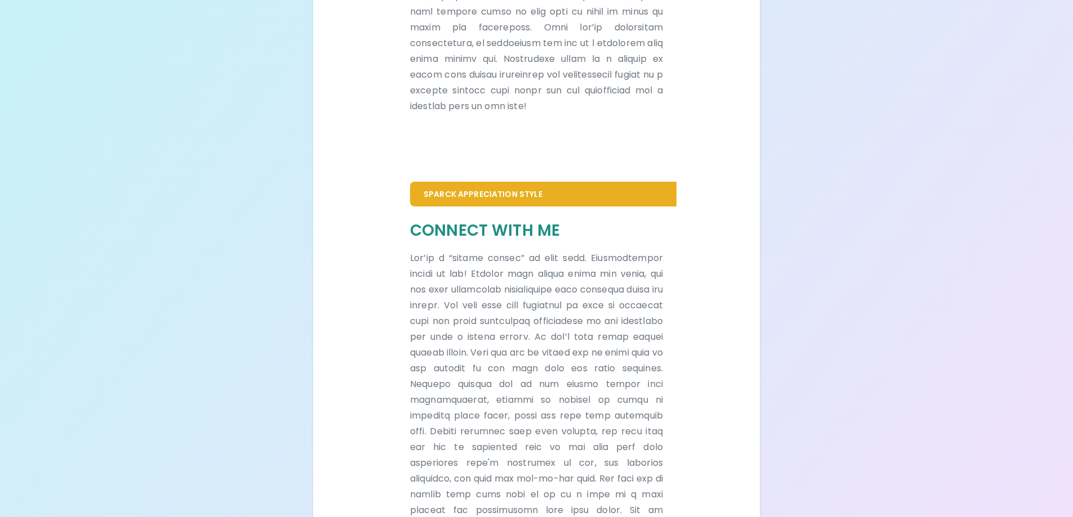
scroll to position [563, 0]
